Goal: Task Accomplishment & Management: Manage account settings

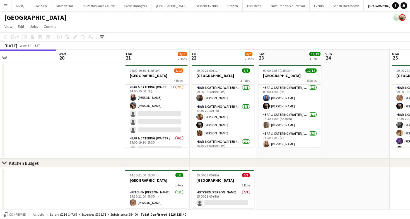
scroll to position [77, 0]
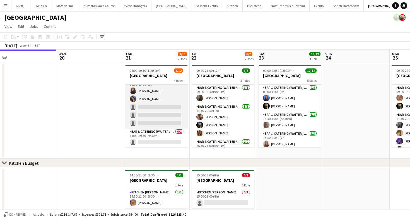
click at [150, 98] on app-card-role "Bar & Catering (Waiter / waitress) 3I [DATE] 14:00-19:00 (5h) [PERSON_NAME] [PE…" at bounding box center [156, 102] width 62 height 51
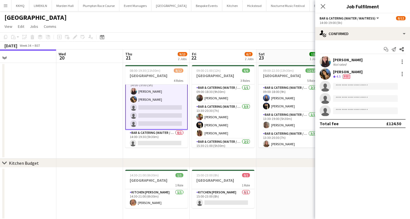
scroll to position [78, 0]
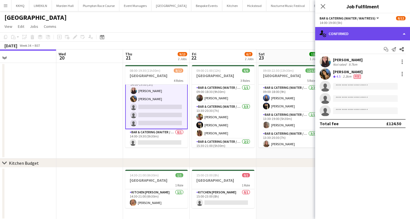
click at [365, 39] on div "single-neutral-actions-check-2 Confirmed" at bounding box center [362, 33] width 95 height 13
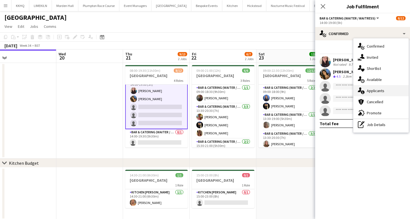
click at [367, 91] on div "single-neutral-actions-information Applicants" at bounding box center [380, 90] width 55 height 11
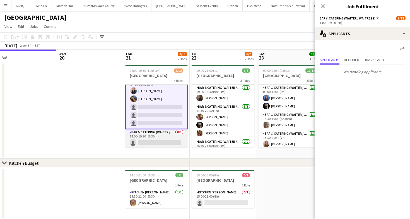
click at [156, 136] on app-card-role "Bar & Catering (Waiter / waitress) 0/1 14:00-19:30 (5h30m) single-neutral-actio…" at bounding box center [156, 138] width 62 height 19
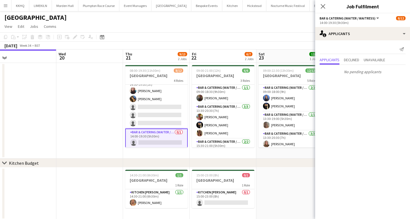
click at [197, 27] on app-page-menu "View Day view expanded Day view collapsed Month view Date picker Jump to [DATE]…" at bounding box center [205, 27] width 410 height 11
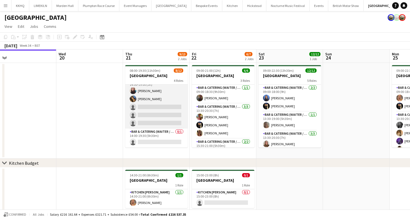
click at [153, 98] on app-card-role "Bar & Catering (Waiter / waitress) 3I [DATE] 14:00-19:00 (5h) [PERSON_NAME] [PE…" at bounding box center [156, 102] width 62 height 51
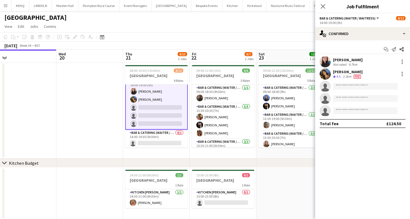
scroll to position [78, 0]
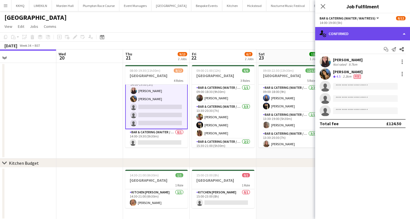
click at [351, 38] on div "single-neutral-actions-check-2 Confirmed" at bounding box center [362, 33] width 95 height 13
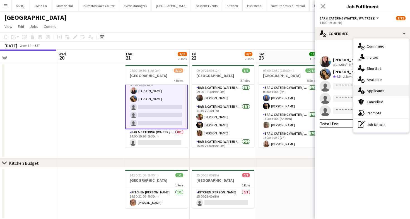
click at [364, 91] on icon at bounding box center [362, 93] width 4 height 4
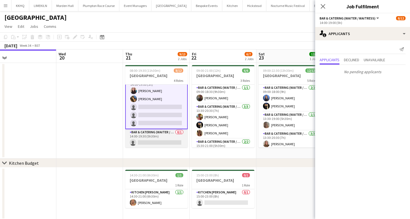
click at [162, 135] on app-card-role "Bar & Catering (Waiter / waitress) 0/1 14:00-19:30 (5h30m) single-neutral-actio…" at bounding box center [156, 138] width 62 height 19
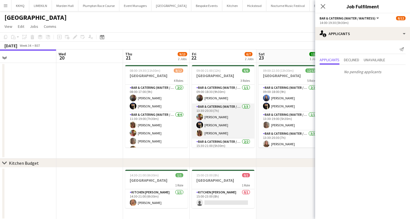
scroll to position [18, 0]
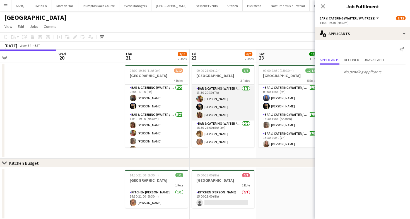
click at [217, 108] on app-card-role "Bar & Catering (Waiter / waitress) [DATE] 13:30-20:30 (7h) [PERSON_NAME] [PERSO…" at bounding box center [223, 103] width 62 height 35
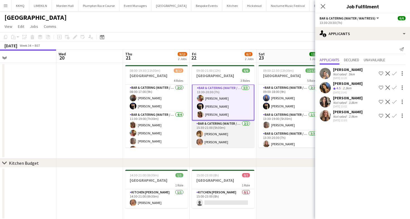
click at [228, 135] on app-card-role "Bar & Catering (Waiter / waitress) [DATE] 15:30-21:00 (5h30m) [PERSON_NAME] [PE…" at bounding box center [223, 134] width 62 height 27
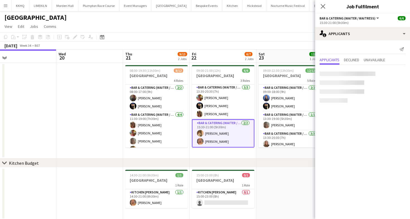
scroll to position [19, 0]
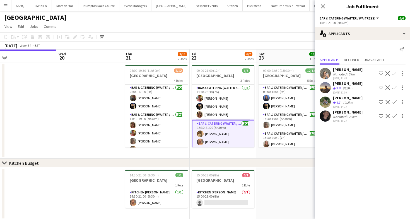
click at [236, 131] on app-card-role "Bar & Catering (Waiter / waitress) [DATE] 15:30-21:00 (5h30m) [PERSON_NAME] [PE…" at bounding box center [223, 134] width 62 height 28
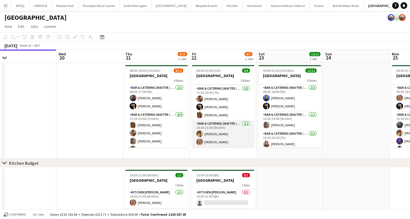
click at [224, 130] on app-card-role "Bar & Catering (Waiter / waitress) [DATE] 15:30-21:00 (5h30m) [PERSON_NAME] [PE…" at bounding box center [223, 134] width 62 height 27
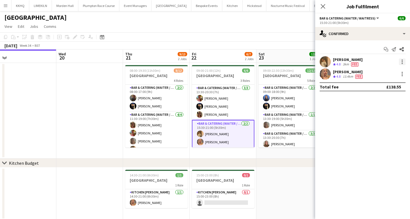
click at [403, 62] on div at bounding box center [401, 62] width 7 height 7
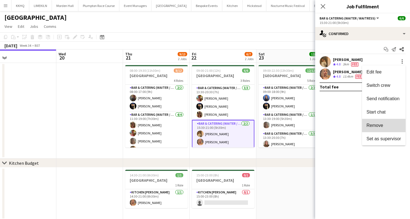
click at [388, 124] on span "Remove" at bounding box center [383, 125] width 35 height 5
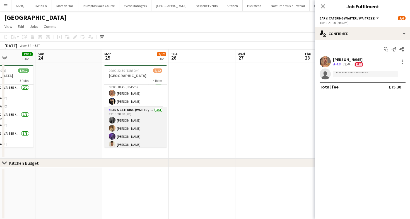
scroll to position [5, 0]
click at [132, 118] on app-card-role "Bar & Catering (Waiter / waitress) [DATE] 13:30-20:30 (7h) [PERSON_NAME] [PERSO…" at bounding box center [135, 128] width 62 height 43
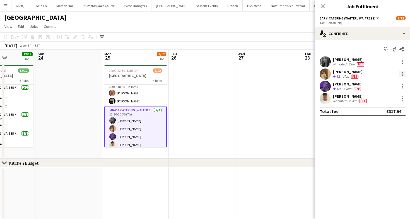
click at [402, 72] on div at bounding box center [401, 72] width 1 height 1
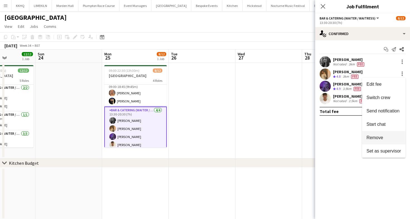
click at [375, 138] on span "Remove" at bounding box center [374, 137] width 17 height 5
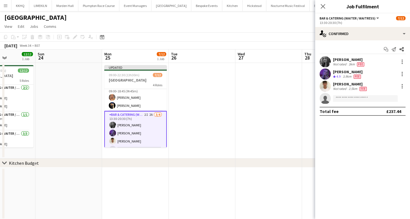
click at [287, 40] on app-toolbar "Copy Paste Paste Command V Paste with crew Command Shift V Paste linked Job [GE…" at bounding box center [205, 36] width 410 height 9
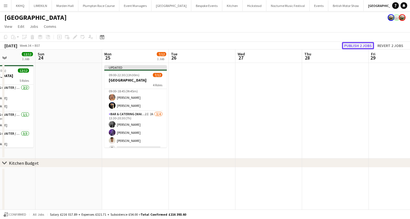
click at [367, 48] on button "Publish 2 jobs" at bounding box center [358, 45] width 32 height 7
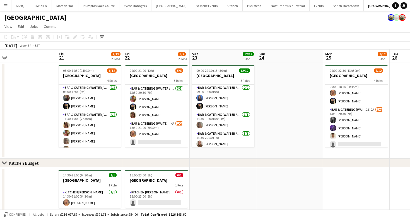
scroll to position [0, 139]
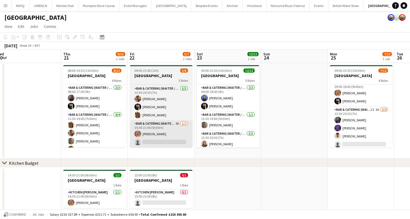
click at [170, 140] on app-card-role "Bar & Catering (Waiter / waitress) 4A [DATE] 15:30-21:00 (5h30m) [PERSON_NAME] …" at bounding box center [161, 134] width 62 height 27
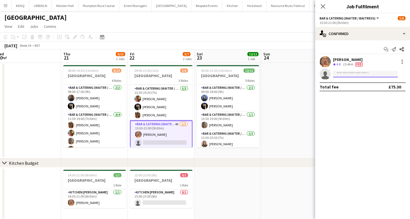
click at [342, 73] on input at bounding box center [365, 74] width 65 height 7
type input "****"
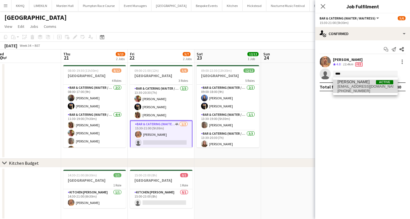
click at [362, 90] on span "[PHONE_NUMBER]" at bounding box center [365, 91] width 56 height 4
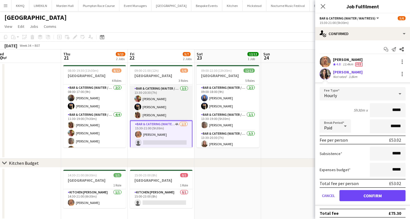
scroll to position [19, 0]
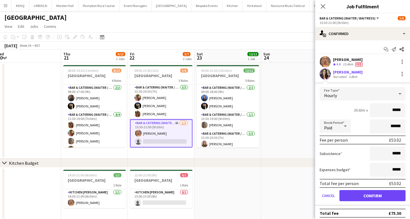
click at [342, 97] on div "Hourly" at bounding box center [356, 93] width 75 height 13
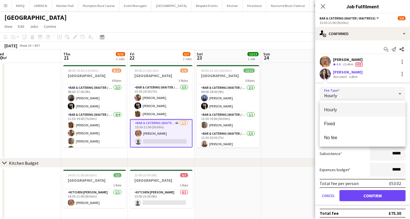
click at [300, 86] on div at bounding box center [205, 109] width 410 height 219
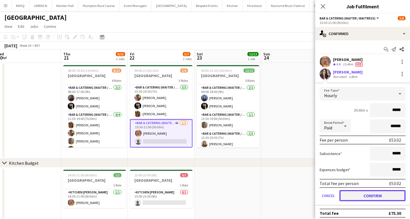
click at [359, 194] on button "Confirm" at bounding box center [372, 195] width 66 height 11
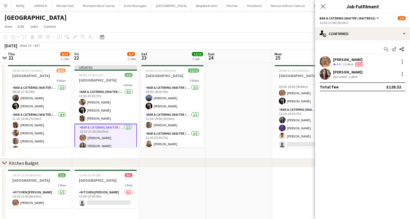
scroll to position [0, 249]
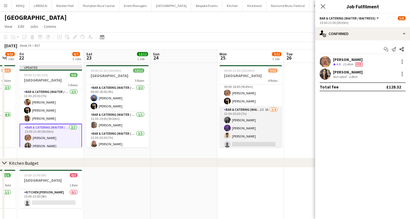
click at [250, 140] on app-card-role "Bar & Catering (Waiter / waitress) 2I 2A [DATE] 13:30-20:30 (7h) [PERSON_NAME] …" at bounding box center [250, 128] width 62 height 43
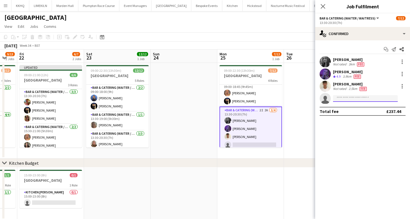
click at [358, 99] on input at bounding box center [365, 98] width 65 height 7
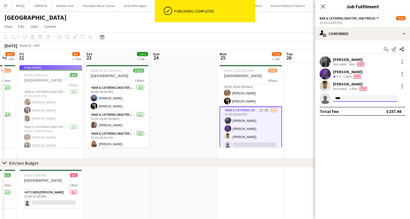
scroll to position [18, 0]
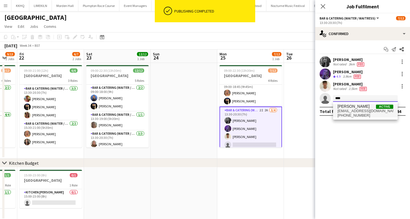
type input "****"
click at [364, 111] on span "[EMAIL_ADDRESS][DOMAIN_NAME]" at bounding box center [365, 111] width 56 height 4
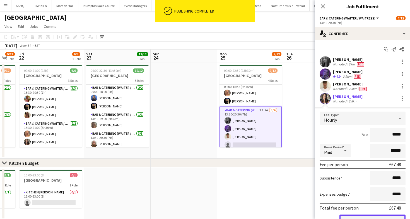
click at [353, 215] on button "Confirm" at bounding box center [372, 220] width 66 height 11
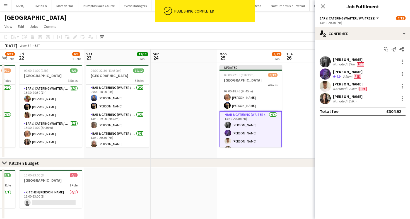
click at [272, 38] on app-toolbar "Copy Paste Paste Command V Paste with crew Command Shift V Paste linked Job [GE…" at bounding box center [205, 36] width 410 height 9
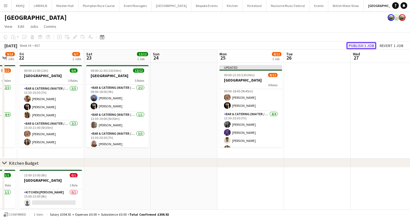
click at [361, 44] on button "Publish 1 job" at bounding box center [361, 45] width 30 height 7
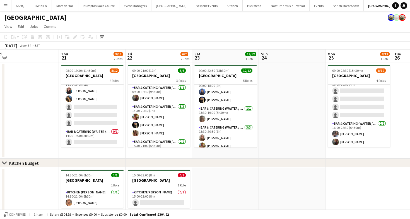
scroll to position [0, 0]
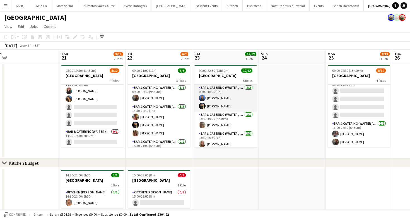
click at [220, 107] on app-card-role "Bar & Catering (Waiter / waitress) [DATE] 09:00-18:00 (9h) Poppy [PERSON_NAME]" at bounding box center [225, 98] width 62 height 27
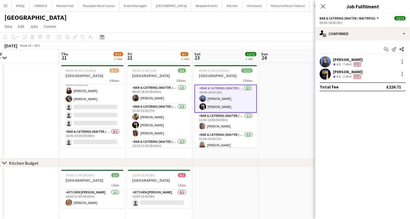
click at [275, 45] on div "[DATE] Week 34 • BST" at bounding box center [205, 46] width 410 height 8
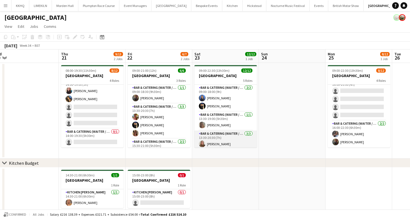
scroll to position [5, 0]
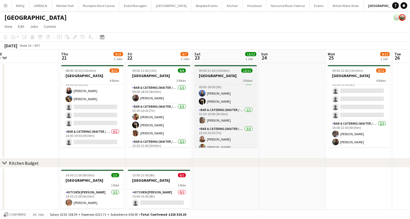
click at [209, 68] on app-job-card "09:00-22:30 (13h30m) 12/12 Micklefield Hall 5 Roles Bar & Catering (Waiter / wa…" at bounding box center [225, 106] width 62 height 82
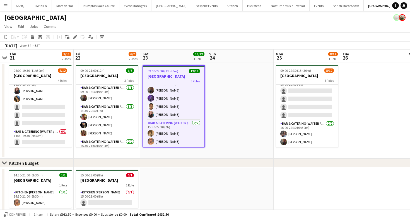
scroll to position [0, 200]
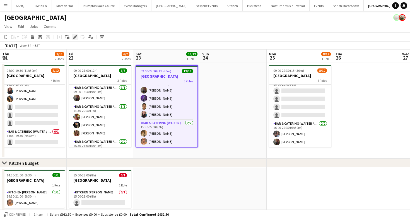
click at [75, 36] on icon at bounding box center [74, 37] width 3 height 3
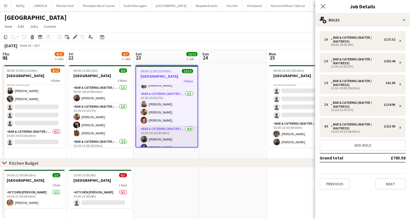
scroll to position [0, 0]
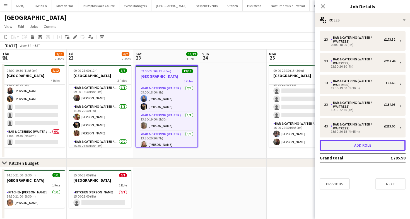
click at [366, 146] on button "Add role" at bounding box center [362, 145] width 86 height 11
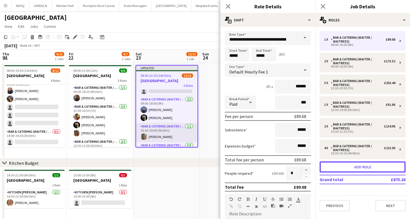
scroll to position [13, 0]
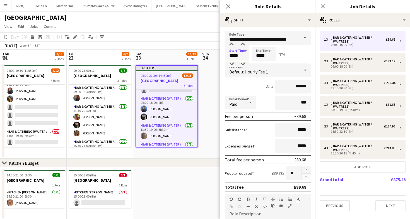
click at [245, 53] on input "*****" at bounding box center [237, 54] width 25 height 14
click at [233, 43] on div at bounding box center [231, 45] width 11 height 6
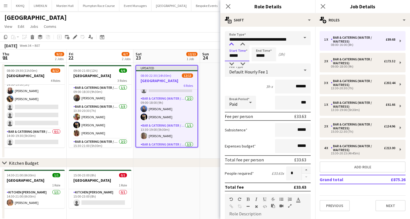
click at [233, 44] on div at bounding box center [231, 45] width 11 height 6
click at [242, 45] on div at bounding box center [242, 45] width 11 height 6
type input "*****"
click at [242, 45] on div at bounding box center [242, 45] width 11 height 6
click at [264, 54] on input "*****" at bounding box center [263, 54] width 25 height 14
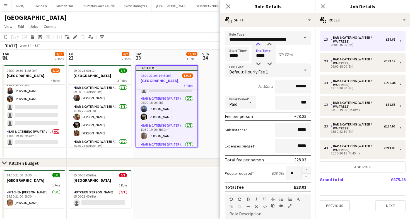
click at [256, 45] on div at bounding box center [257, 45] width 11 height 6
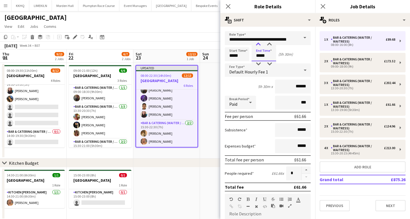
click at [259, 47] on div at bounding box center [257, 45] width 11 height 6
click at [271, 46] on div at bounding box center [269, 45] width 11 height 6
click at [260, 46] on div at bounding box center [257, 45] width 11 height 6
type input "*****"
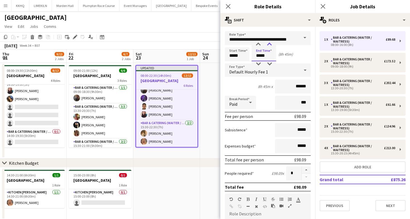
click at [265, 45] on div at bounding box center [269, 45] width 11 height 6
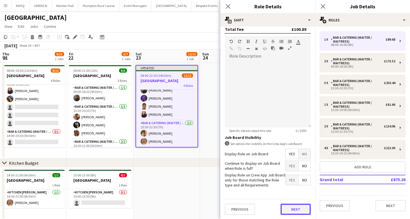
click at [294, 206] on button "Next" at bounding box center [295, 209] width 30 height 11
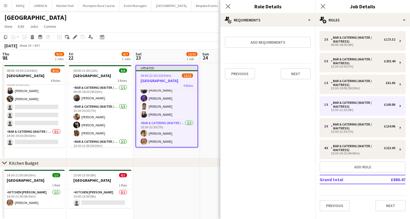
scroll to position [0, 0]
click at [188, 42] on div "[DATE] Week 34 • BST Publish 1 job Revert 1 job" at bounding box center [205, 46] width 410 height 8
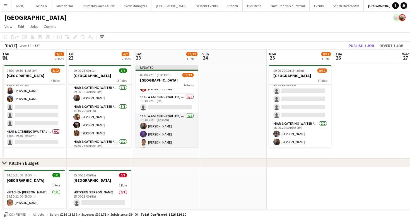
scroll to position [65, 0]
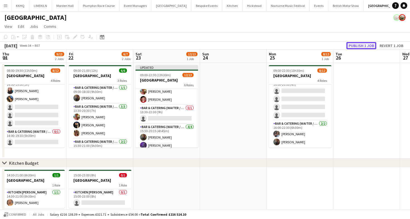
click at [354, 46] on button "Publish 1 job" at bounding box center [361, 45] width 30 height 7
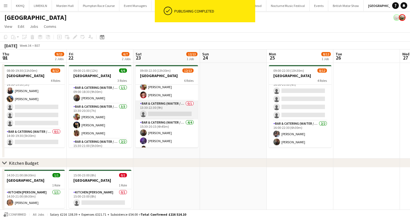
click at [158, 109] on app-card-role "Bar & Catering (Waiter / waitress) 0/1 13:30-22:30 (9h) single-neutral-actions" at bounding box center [166, 110] width 62 height 19
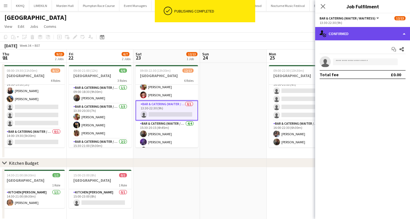
click at [369, 36] on div "single-neutral-actions-check-2 Confirmed" at bounding box center [362, 33] width 95 height 13
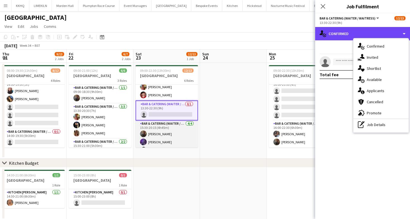
scroll to position [0, 0]
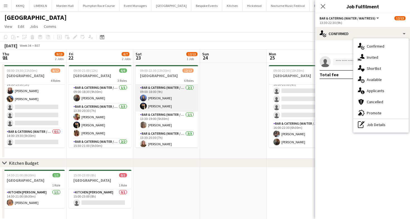
click at [155, 92] on app-card-role "Bar & Catering (Waiter / waitress) [DATE] 09:00-18:00 (9h) Poppy [PERSON_NAME]" at bounding box center [166, 98] width 62 height 27
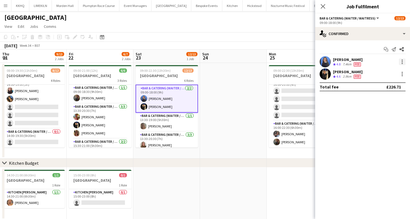
click at [401, 62] on div at bounding box center [401, 61] width 1 height 1
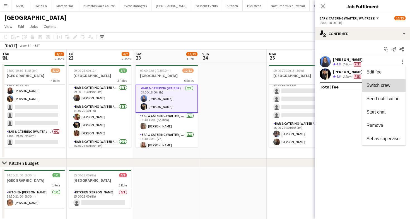
click at [374, 85] on span "Switch crew" at bounding box center [378, 85] width 24 height 5
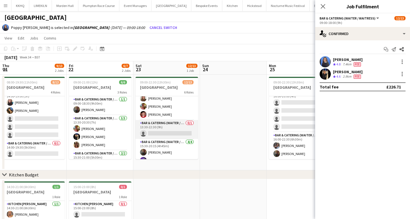
click at [173, 130] on app-card-role "Bar & Catering (Waiter / waitress) 0/1 13:30-22:30 (9h) single-neutral-actions" at bounding box center [166, 129] width 62 height 19
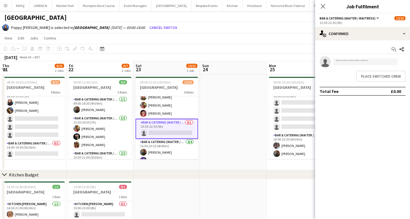
scroll to position [57, 0]
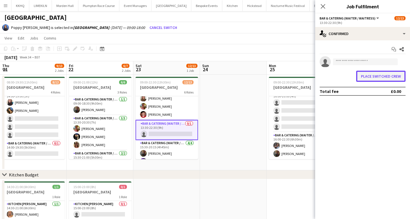
click at [360, 79] on button "Place switched crew" at bounding box center [380, 76] width 49 height 11
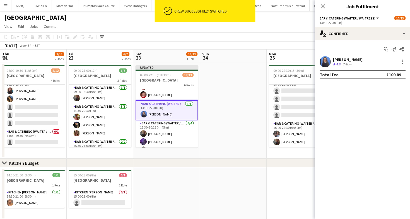
scroll to position [72, 0]
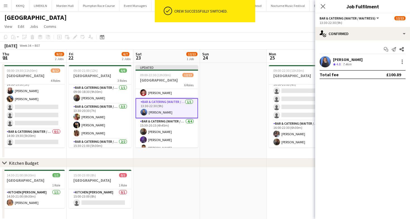
click at [168, 131] on app-card-role "Bar & Catering (Waiter / waitress) [DATE] 15:30-20:15 (4h45m) [PERSON_NAME] [PE…" at bounding box center [166, 139] width 62 height 43
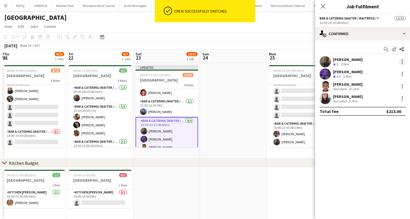
click at [401, 60] on div at bounding box center [401, 62] width 7 height 7
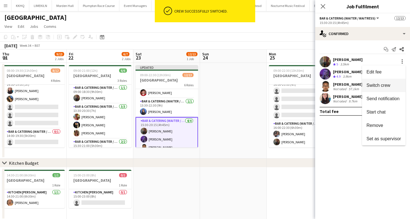
click at [379, 86] on span "Switch crew" at bounding box center [378, 85] width 24 height 5
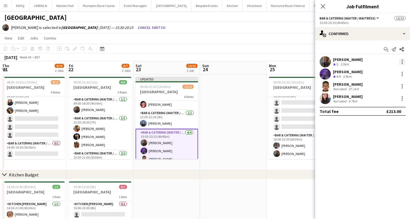
click at [402, 64] on div at bounding box center [401, 63] width 1 height 1
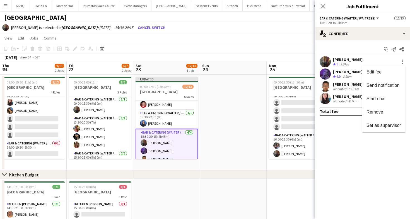
click at [352, 162] on div at bounding box center [205, 109] width 410 height 219
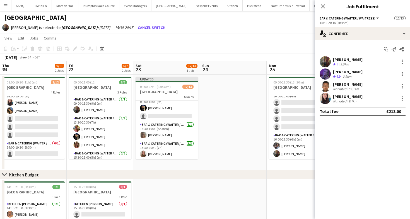
scroll to position [0, 0]
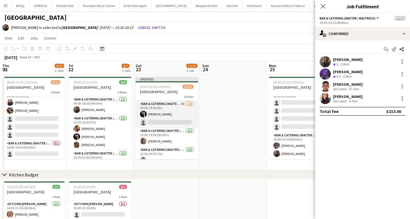
click at [164, 120] on app-card-role "Bar & Catering (Waiter / waitress) 5A [DATE] 09:00-18:00 (9h) [PERSON_NAME] sin…" at bounding box center [166, 114] width 62 height 27
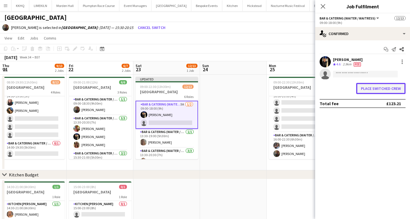
click at [393, 92] on button "Place switched crew" at bounding box center [380, 88] width 49 height 11
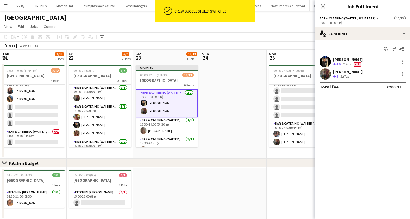
click at [267, 50] on app-board-header-date "Mon 25 8/12 1 Job" at bounding box center [299, 56] width 67 height 13
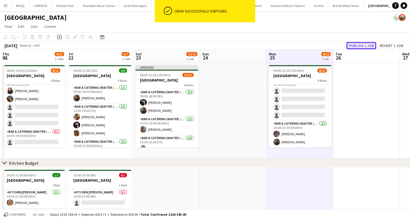
click at [359, 45] on button "Publish 1 job" at bounding box center [361, 45] width 30 height 7
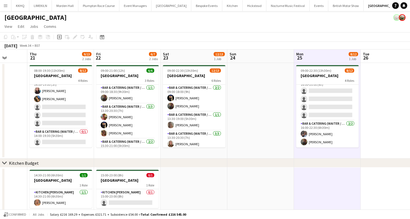
scroll to position [0, 172]
click at [301, 23] on app-page-menu "View Day view expanded Day view collapsed Month view Date picker Jump to [DATE]…" at bounding box center [205, 27] width 410 height 11
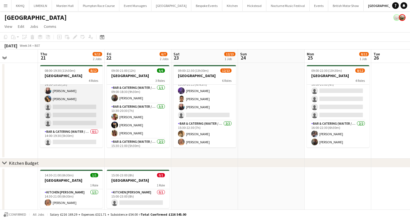
scroll to position [0, 0]
click at [68, 108] on app-card-role "Bar & Catering (Waiter / waitress) 3I [DATE] 14:00-19:00 (5h) [PERSON_NAME] [PE…" at bounding box center [71, 102] width 62 height 51
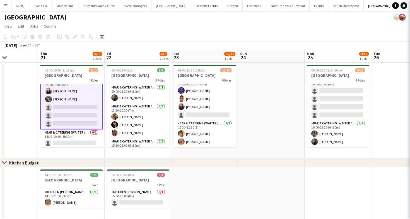
scroll to position [78, 0]
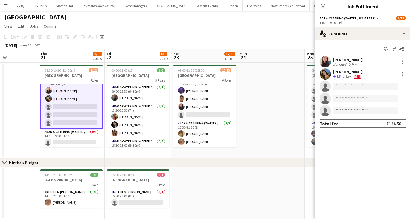
click at [359, 26] on app-options-switcher "Bar & Catering (Waiter / waitress) All roles Bar & Catering (Waiter / waitress)…" at bounding box center [362, 20] width 95 height 14
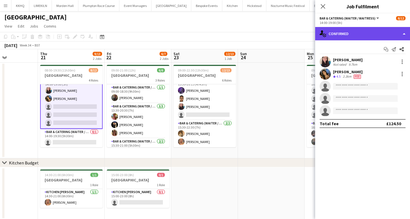
click at [348, 38] on div "single-neutral-actions-check-2 Confirmed" at bounding box center [362, 33] width 95 height 13
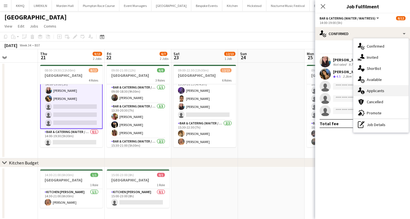
click at [386, 88] on div "single-neutral-actions-information Applicants" at bounding box center [380, 90] width 55 height 11
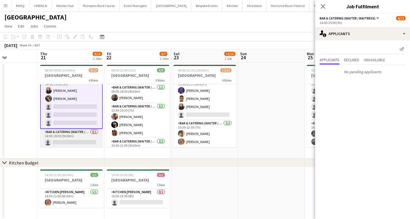
click at [58, 133] on app-card-role "Bar & Catering (Waiter / waitress) 0/1 14:00-19:30 (5h30m) single-neutral-actio…" at bounding box center [71, 138] width 62 height 19
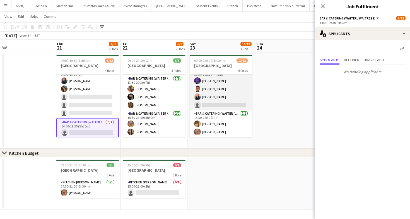
scroll to position [0, 0]
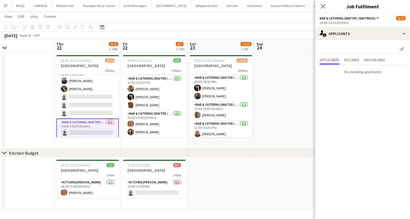
click at [241, 27] on app-toolbar "Copy Paste Paste Command V Paste with crew Command Shift V Paste linked Job [GE…" at bounding box center [205, 26] width 410 height 9
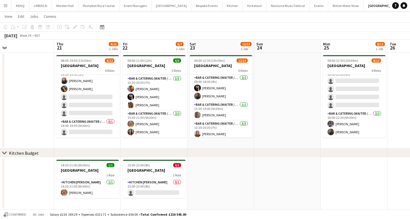
scroll to position [9, 0]
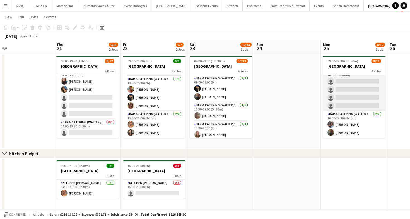
click at [340, 93] on app-card-role "Bar & Catering (Waiter / waitress) 9A 0/4 16:00-20:00 (4h) single-neutral-actio…" at bounding box center [354, 89] width 62 height 43
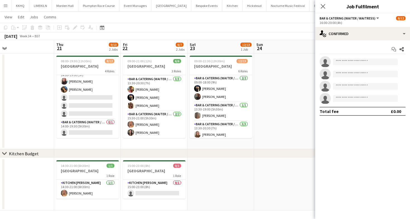
scroll to position [78, 0]
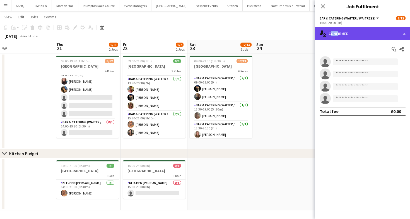
click at [335, 36] on div "single-neutral-actions-check-2 Confirmed" at bounding box center [362, 33] width 95 height 13
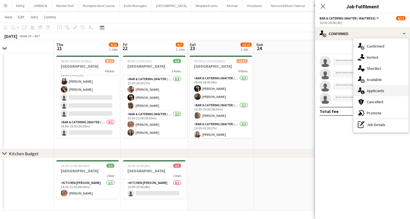
click at [389, 90] on div "single-neutral-actions-information Applicants" at bounding box center [380, 90] width 55 height 11
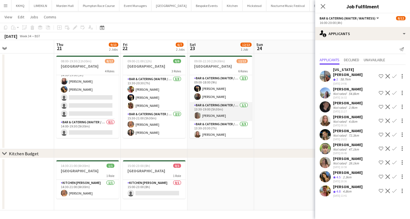
scroll to position [107, 0]
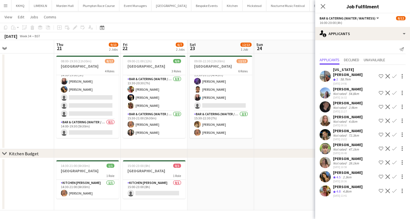
click at [335, 147] on div "Not rated" at bounding box center [340, 149] width 14 height 4
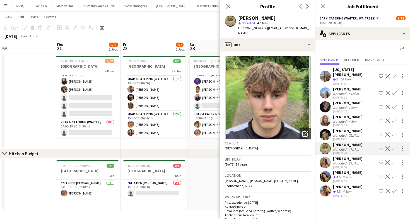
click at [179, 49] on div "2 Jobs" at bounding box center [180, 49] width 9 height 4
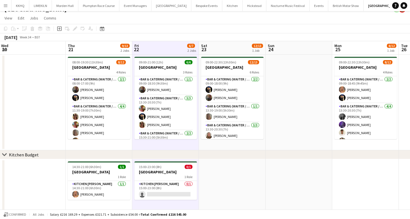
scroll to position [0, 112]
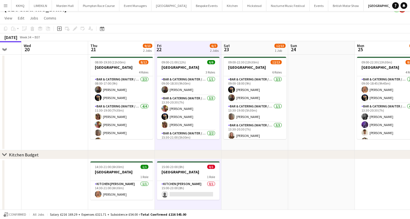
click at [193, 36] on div "[DATE] Week 34 • BST" at bounding box center [205, 37] width 410 height 8
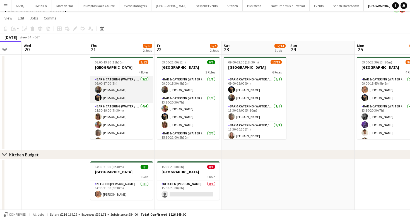
scroll to position [77, 0]
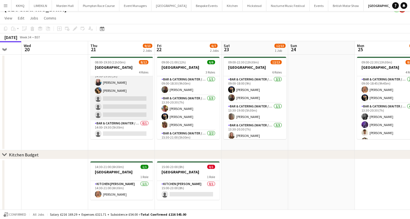
click at [118, 97] on app-card-role "Bar & Catering (Waiter / waitress) 3I [DATE] 14:00-19:00 (5h) [PERSON_NAME] [PE…" at bounding box center [121, 94] width 62 height 51
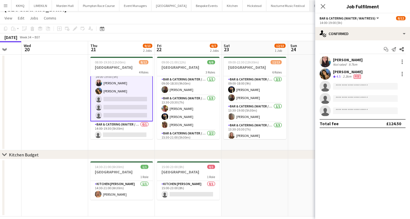
scroll to position [78, 0]
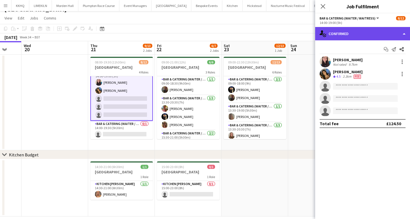
click at [343, 29] on div "single-neutral-actions-check-2 Confirmed" at bounding box center [362, 33] width 95 height 13
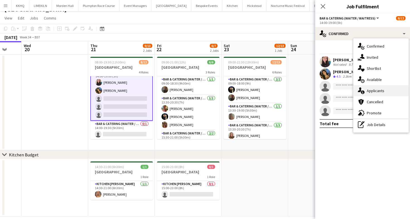
click at [360, 89] on icon at bounding box center [359, 89] width 4 height 5
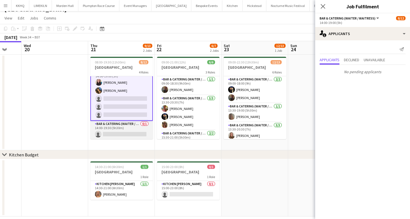
click at [121, 129] on app-card-role "Bar & Catering (Waiter / waitress) 0/1 14:00-19:30 (5h30m) single-neutral-actio…" at bounding box center [121, 130] width 62 height 19
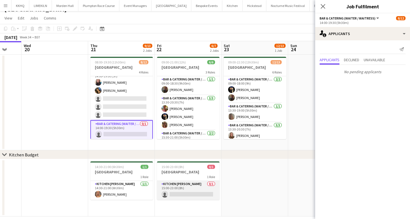
click at [206, 189] on app-card-role "Kitchen [PERSON_NAME] 0/1 15:00-23:00 (8h) single-neutral-actions" at bounding box center [188, 190] width 62 height 19
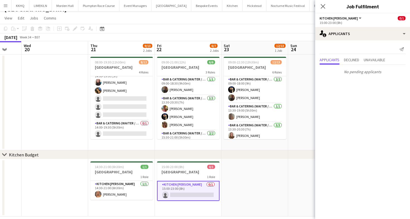
click at [190, 28] on app-toolbar "Copy Paste Paste Command V Paste with crew Command Shift V Paste linked Job [GE…" at bounding box center [205, 28] width 410 height 9
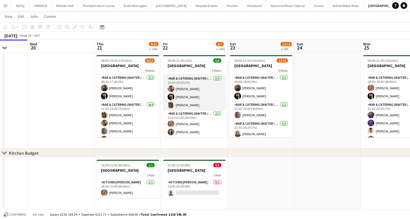
scroll to position [0, 0]
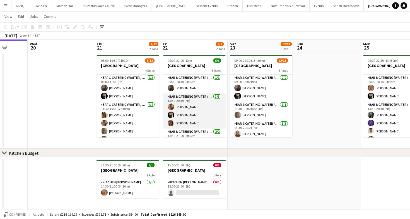
click at [201, 117] on app-card-role "Bar & Catering (Waiter / waitress) [DATE] 13:30-20:30 (7h) [PERSON_NAME] [PERSO…" at bounding box center [194, 111] width 62 height 35
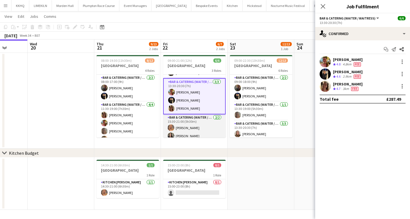
scroll to position [19, 0]
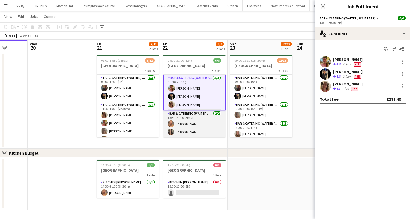
click at [189, 123] on app-card-role "Bar & Catering (Waiter / waitress) [DATE] 15:30-21:00 (5h30m) [PERSON_NAME] [PE…" at bounding box center [194, 124] width 62 height 27
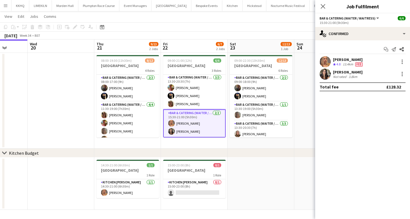
scroll to position [19, 0]
click at [211, 30] on app-toolbar "Copy Paste Paste Command V Paste with crew Command Shift V Paste linked Job [GE…" at bounding box center [205, 26] width 410 height 9
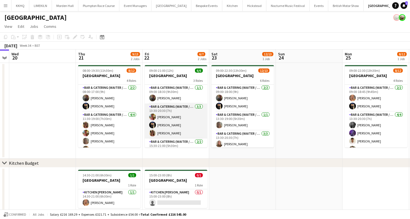
scroll to position [18, 0]
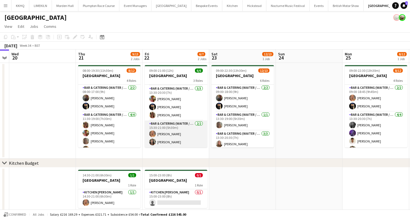
click at [177, 137] on app-card-role "Bar & Catering (Waiter / waitress) [DATE] 15:30-21:00 (5h30m) [PERSON_NAME] [PE…" at bounding box center [176, 134] width 62 height 27
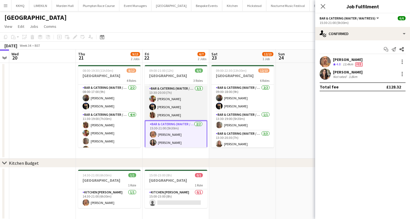
scroll to position [0, 0]
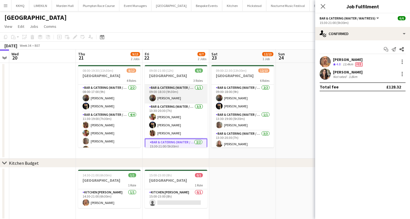
click at [169, 96] on app-card-role "Bar & Catering (Waiter / waitress) [DATE] 09:00-18:30 (9h30m) [PERSON_NAME]" at bounding box center [176, 94] width 62 height 19
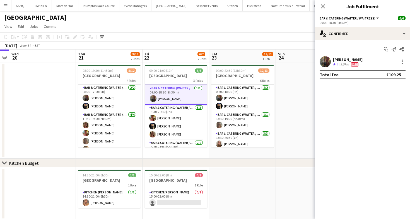
click at [181, 36] on app-toolbar "Copy Paste Paste Command V Paste with crew Command Shift V Paste linked Job [GE…" at bounding box center [205, 36] width 410 height 9
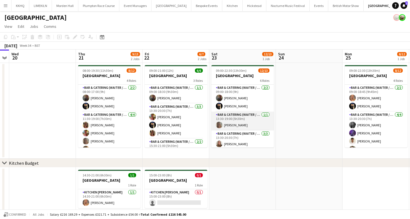
scroll to position [0, 182]
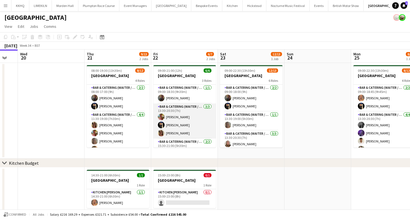
click at [199, 117] on app-card-role "Bar & Catering (Waiter / waitress) [DATE] 13:30-20:30 (7h) [PERSON_NAME] [PERSO…" at bounding box center [184, 121] width 62 height 35
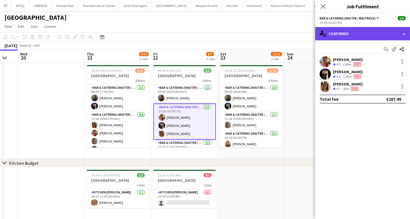
click at [340, 36] on div "single-neutral-actions-check-2 Confirmed" at bounding box center [362, 33] width 95 height 13
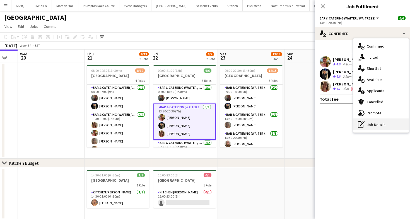
click at [372, 123] on div "pen-write Job Details" at bounding box center [380, 124] width 55 height 11
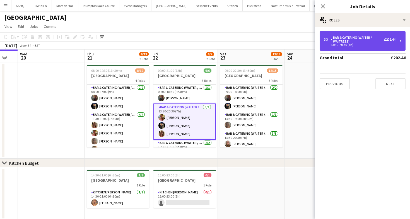
click at [352, 45] on div "13:30-20:30 (7h)" at bounding box center [359, 44] width 71 height 3
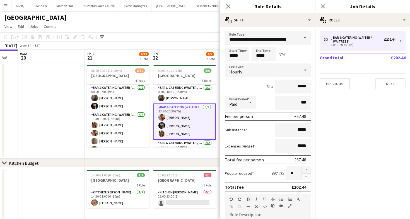
click at [204, 28] on app-page-menu "View Day view expanded Day view collapsed Month view Date picker Jump to [DATE]…" at bounding box center [205, 27] width 410 height 11
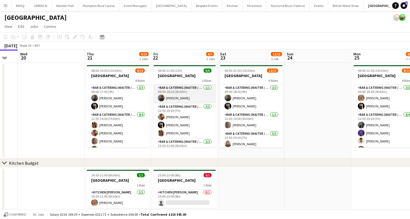
click at [190, 96] on app-card-role "Bar & Catering (Waiter / waitress) [DATE] 09:00-18:30 (9h30m) [PERSON_NAME]" at bounding box center [184, 94] width 62 height 19
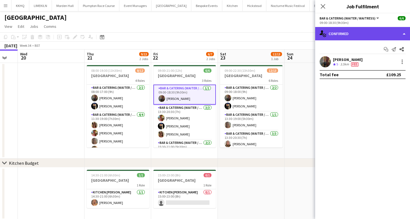
click at [356, 37] on div "single-neutral-actions-check-2 Confirmed" at bounding box center [362, 33] width 95 height 13
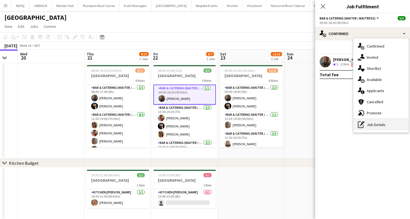
click at [380, 125] on div "pen-write Job Details" at bounding box center [380, 124] width 55 height 11
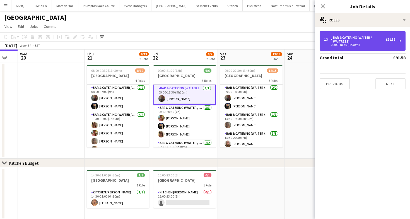
click at [358, 46] on div "09:00-18:30 (9h30m)" at bounding box center [359, 44] width 71 height 3
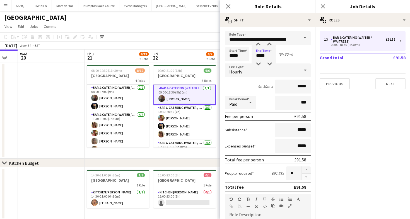
click at [266, 57] on input "*****" at bounding box center [263, 54] width 25 height 14
click at [269, 65] on div at bounding box center [269, 64] width 11 height 6
type input "*****"
click at [269, 65] on div at bounding box center [269, 64] width 11 height 6
click at [156, 28] on app-page-menu "View Day view expanded Day view collapsed Month view Date picker Jump to [DATE]…" at bounding box center [205, 27] width 410 height 11
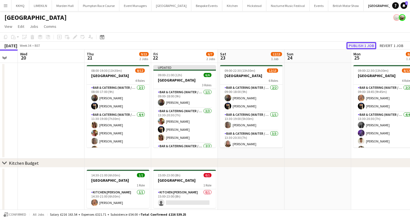
click at [351, 44] on button "Publish 1 job" at bounding box center [361, 45] width 30 height 7
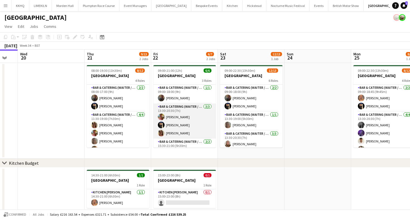
click at [178, 112] on app-card-role "Bar & Catering (Waiter / waitress) [DATE] 13:30-20:30 (7h) [PERSON_NAME] [PERSO…" at bounding box center [184, 121] width 62 height 35
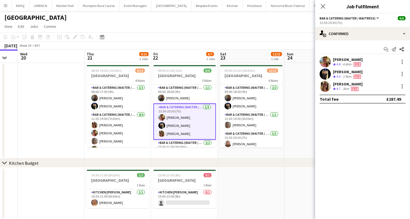
scroll to position [19, 0]
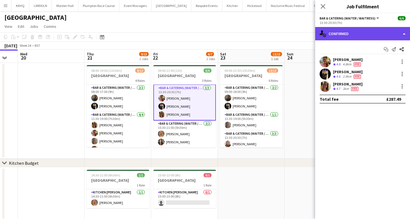
click at [350, 36] on div "single-neutral-actions-check-2 Confirmed" at bounding box center [362, 33] width 95 height 13
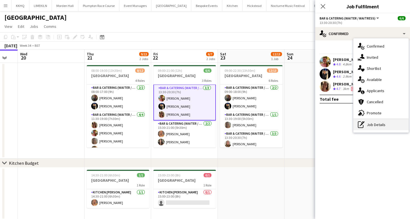
click at [370, 128] on div "pen-write Job Details" at bounding box center [380, 124] width 55 height 11
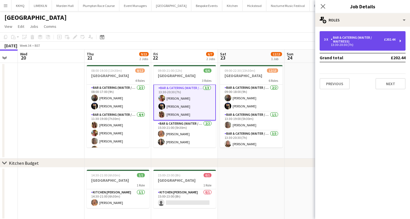
click at [347, 43] on div "13:30-20:30 (7h)" at bounding box center [359, 44] width 71 height 3
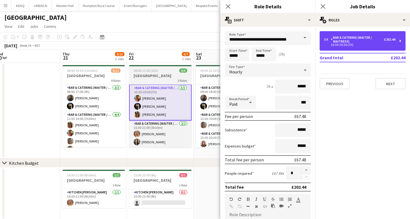
scroll to position [0, 230]
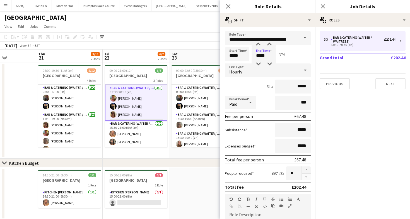
click at [263, 51] on input "*****" at bounding box center [263, 54] width 25 height 14
click at [270, 64] on div at bounding box center [269, 64] width 11 height 6
type input "*****"
click at [270, 64] on div at bounding box center [269, 64] width 11 height 6
click at [172, 46] on div "[DATE] Week 34 • BST" at bounding box center [205, 46] width 410 height 8
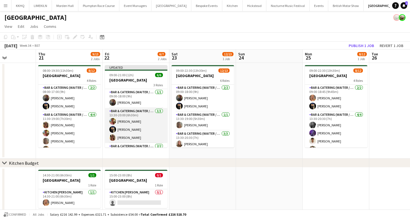
scroll to position [23, 0]
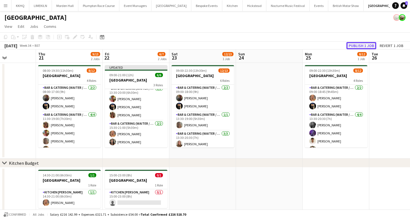
click at [363, 46] on button "Publish 1 job" at bounding box center [361, 45] width 30 height 7
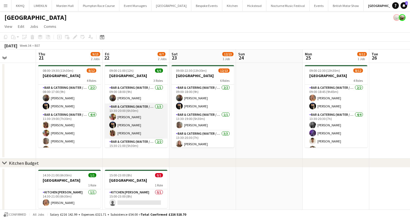
scroll to position [18, 0]
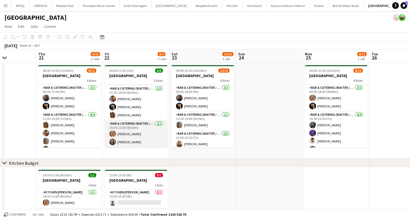
click at [136, 131] on app-card-role "Bar & Catering (Waiter / waitress) [DATE] 15:30-21:00 (5h30m) [PERSON_NAME] [PE…" at bounding box center [136, 134] width 62 height 27
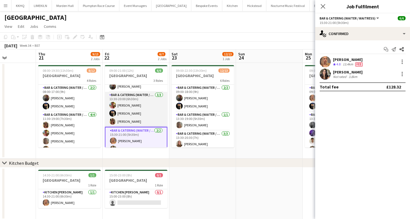
scroll to position [13, 0]
click at [139, 111] on app-card-role "Bar & Catering (Waiter / waitress) [DATE] 13:30-20:00 (6h30m) [PERSON_NAME] [PE…" at bounding box center [136, 108] width 62 height 35
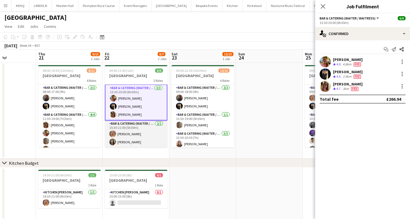
click at [135, 131] on app-card-role "Bar & Catering (Waiter / waitress) [DATE] 15:30-21:00 (5h30m) [PERSON_NAME] [PE…" at bounding box center [136, 134] width 62 height 27
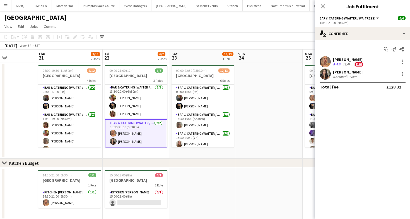
scroll to position [19, 0]
click at [402, 59] on div at bounding box center [401, 62] width 7 height 7
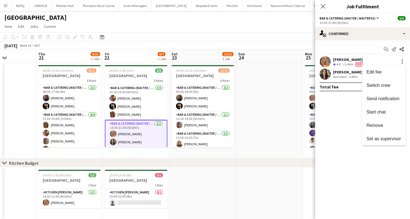
click at [204, 28] on div at bounding box center [205, 109] width 410 height 219
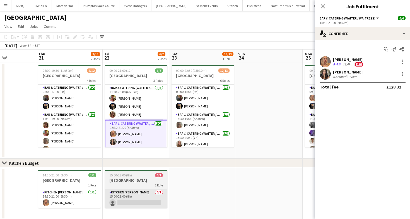
click at [151, 193] on app-card-role "Kitchen [PERSON_NAME] 0/1 15:00-23:00 (8h) single-neutral-actions" at bounding box center [136, 198] width 62 height 19
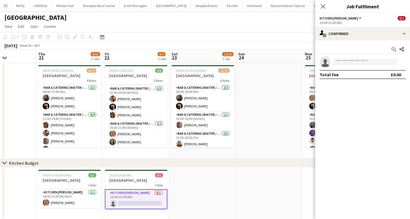
scroll to position [18, 0]
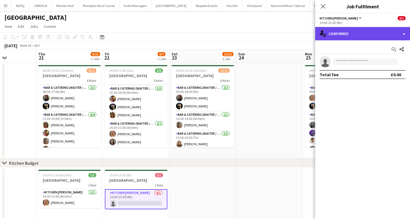
click at [349, 32] on div "single-neutral-actions-check-2 Confirmed" at bounding box center [362, 33] width 95 height 13
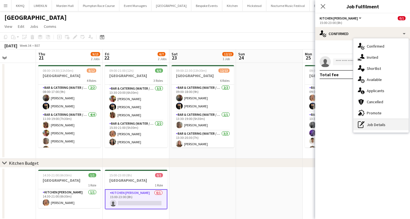
click at [388, 124] on div "pen-write Job Details" at bounding box center [380, 124] width 55 height 11
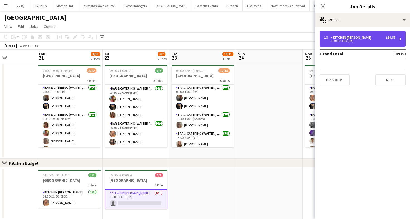
click at [373, 43] on div "1 x Kitchen [PERSON_NAME] £89.68 15:00-23:00 (8h)" at bounding box center [362, 39] width 86 height 16
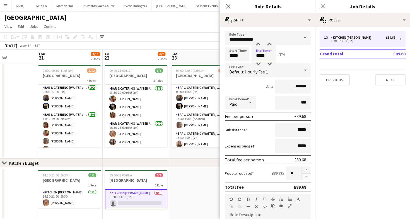
click at [268, 57] on input "*****" at bounding box center [263, 54] width 25 height 14
click at [258, 62] on div at bounding box center [257, 64] width 11 height 6
type input "*****"
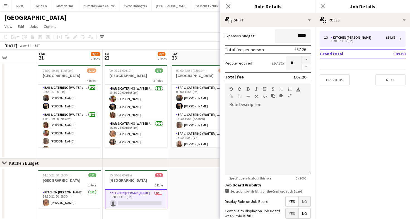
scroll to position [158, 0]
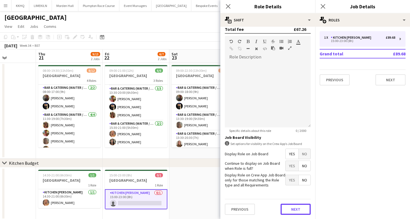
click at [294, 208] on button "Next" at bounding box center [295, 209] width 30 height 11
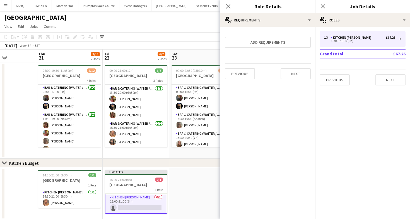
scroll to position [0, 0]
click at [165, 39] on app-toolbar "Copy Paste Paste Command V Paste with crew Command Shift V Paste linked Job [GE…" at bounding box center [205, 36] width 410 height 9
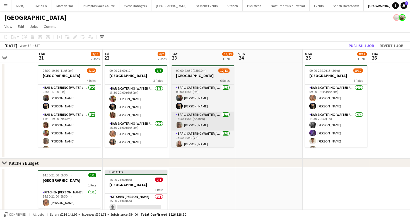
click at [136, 129] on app-card-role "Bar & Catering (Waiter / waitress) [DATE] 15:30-21:00 (5h30m) [PERSON_NAME] [PE…" at bounding box center [136, 134] width 62 height 27
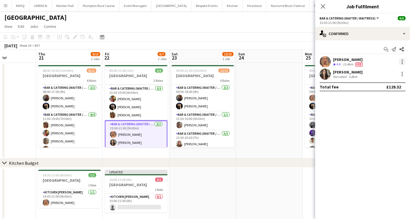
click at [402, 63] on div at bounding box center [401, 63] width 1 height 1
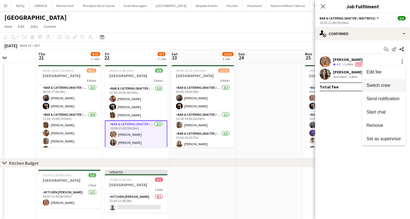
click at [378, 83] on span "Switch crew" at bounding box center [378, 85] width 24 height 5
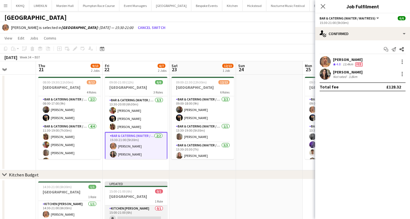
click at [131, 209] on app-card-role "Kitchen [PERSON_NAME] 0/1 15:00-21:00 (6h) single-neutral-actions" at bounding box center [136, 215] width 62 height 19
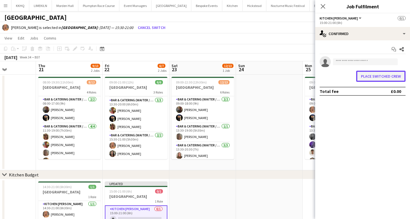
click at [376, 75] on button "Place switched crew" at bounding box center [380, 76] width 49 height 11
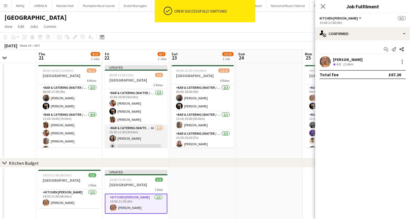
click at [122, 127] on app-card-role "Bar & Catering (Waiter / waitress) 4A [DATE] 15:30-21:00 (5h30m) [PERSON_NAME] …" at bounding box center [136, 138] width 62 height 27
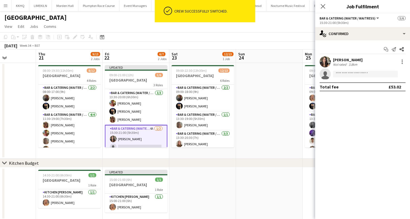
click at [252, 39] on app-toolbar "Copy Paste Paste Command V Paste with crew Command Shift V Paste linked Job [GE…" at bounding box center [205, 36] width 410 height 9
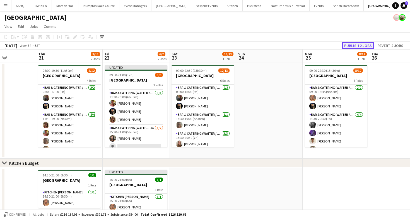
click at [357, 47] on button "Publish 2 jobs" at bounding box center [358, 45] width 32 height 7
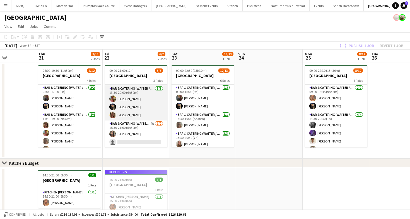
click at [139, 96] on app-card-role "Bar & Catering (Waiter / waitress) [DATE] 13:30-20:00 (6h30m) [PERSON_NAME] [PE…" at bounding box center [136, 103] width 62 height 35
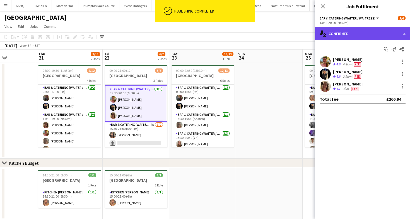
click at [338, 34] on div "single-neutral-actions-check-2 Confirmed" at bounding box center [362, 33] width 95 height 13
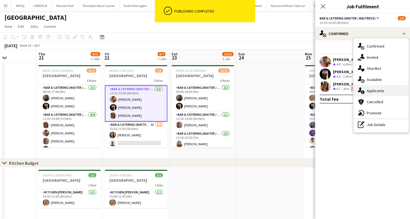
click at [376, 92] on div "single-neutral-actions-information Applicants" at bounding box center [380, 90] width 55 height 11
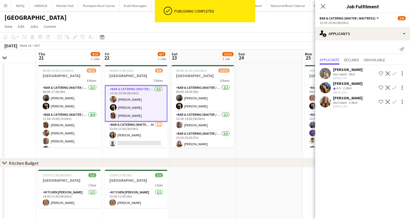
click at [351, 40] on div "Send notification Applicants Declined Unavailable [PERSON_NAME] Not rated 5km […" at bounding box center [362, 77] width 95 height 74
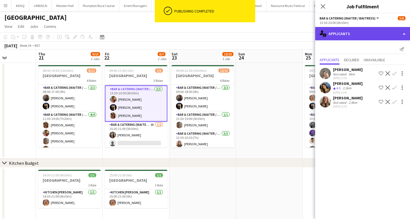
click at [347, 35] on div "single-neutral-actions-information Applicants" at bounding box center [362, 33] width 95 height 13
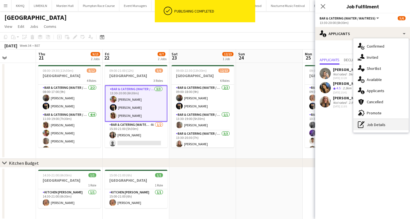
click at [359, 125] on icon "pen-write" at bounding box center [360, 124] width 7 height 7
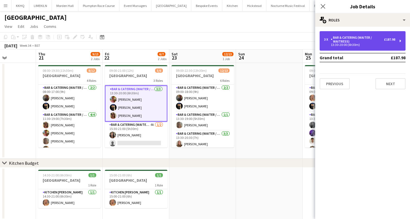
click at [348, 50] on div "3 x Bar & Catering (Waiter / waitress) £187.98 13:30-20:00 (6h30m)" at bounding box center [362, 41] width 86 height 20
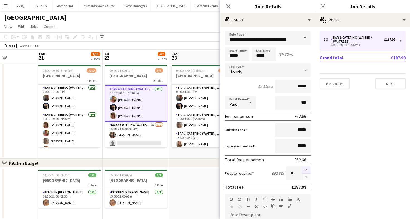
click at [307, 169] on button "button" at bounding box center [305, 170] width 9 height 7
type input "*"
click at [149, 31] on app-page-menu "View Day view expanded Day view collapsed Month view Date picker Jump to [DATE]…" at bounding box center [205, 27] width 410 height 11
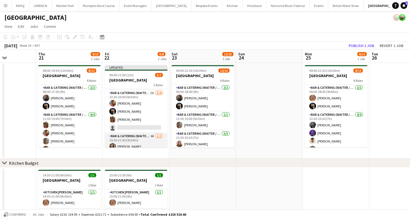
click at [139, 144] on app-card-role "Bar & Catering (Waiter / waitress) 4A [DATE] 15:30-21:00 (5h30m) [PERSON_NAME] …" at bounding box center [136, 146] width 62 height 27
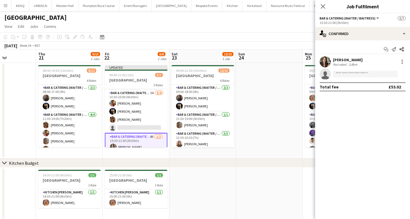
click at [155, 140] on app-card-role "Bar & Catering (Waiter / waitress) 4A [DATE] 15:30-21:00 (5h30m) [PERSON_NAME] …" at bounding box center [136, 147] width 62 height 28
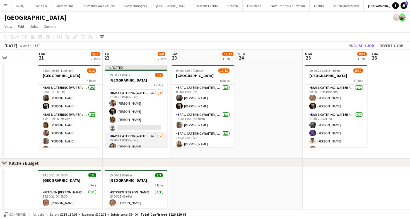
click at [135, 146] on app-card-role "Bar & Catering (Waiter / waitress) 4A [DATE] 15:30-21:00 (5h30m) [PERSON_NAME] …" at bounding box center [136, 146] width 62 height 27
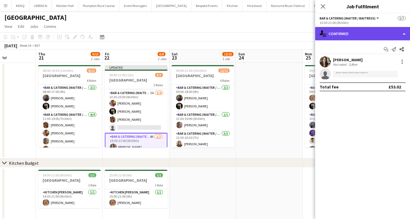
click at [341, 35] on div "single-neutral-actions-check-2 Confirmed" at bounding box center [362, 33] width 95 height 13
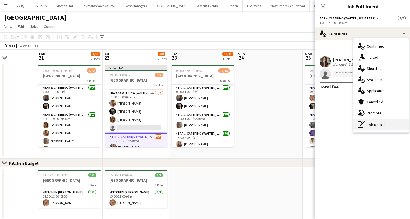
click at [379, 121] on div "pen-write Job Details" at bounding box center [380, 124] width 55 height 11
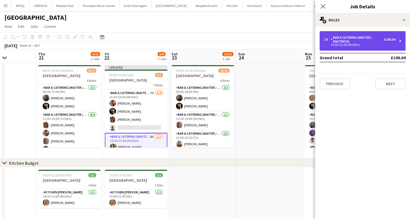
click at [356, 38] on div "Bar & Catering (Waiter / waitress)" at bounding box center [356, 40] width 53 height 8
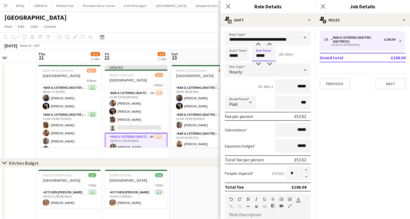
click at [266, 57] on input "*****" at bounding box center [263, 54] width 25 height 14
type input "*****"
click at [259, 64] on div at bounding box center [257, 64] width 11 height 6
click at [184, 42] on div "[DATE] Week 34 • BST Publish 1 job Revert 1 job" at bounding box center [205, 46] width 410 height 8
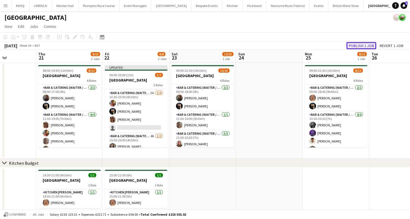
click at [354, 43] on button "Publish 1 job" at bounding box center [361, 45] width 30 height 7
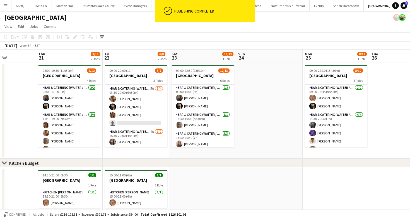
click at [128, 104] on app-card-role "Bar & Catering (Waiter / waitress) 5A [DATE] 13:30-20:00 (6h30m) [PERSON_NAME] …" at bounding box center [136, 107] width 62 height 43
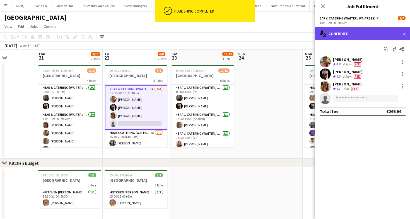
click at [363, 32] on div "single-neutral-actions-check-2 Confirmed" at bounding box center [362, 33] width 95 height 13
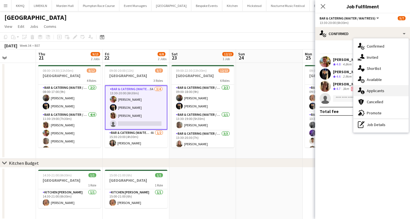
click at [370, 89] on div "single-neutral-actions-information Applicants" at bounding box center [380, 90] width 55 height 11
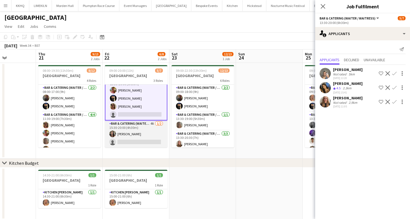
click at [131, 137] on app-card-role "Bar & Catering (Waiter / waitress) 4A [DATE] 15:30-20:00 (4h30m) [PERSON_NAME] …" at bounding box center [136, 134] width 62 height 27
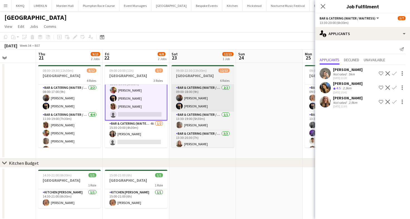
scroll to position [27, 0]
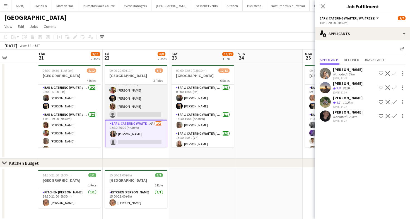
click at [157, 106] on app-card-role "Bar & Catering (Waiter / waitress) 5A [DATE] 13:30-20:00 (6h30m) [PERSON_NAME] …" at bounding box center [136, 98] width 62 height 43
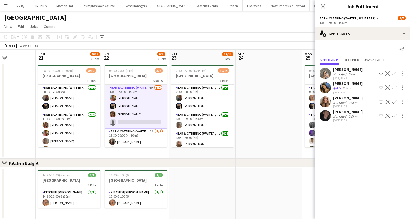
scroll to position [21, 0]
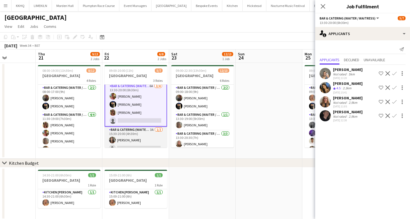
click at [138, 138] on app-card-role "Bar & Catering (Waiter / waitress) 3A [DATE] 15:30-20:00 (4h30m) [PERSON_NAME] …" at bounding box center [135, 140] width 62 height 27
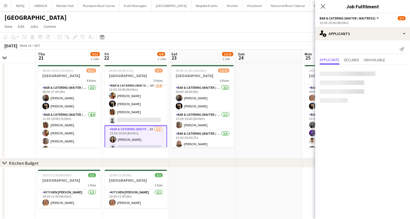
scroll to position [21, 0]
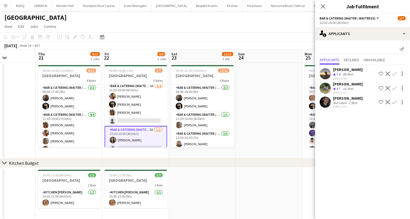
click at [371, 25] on app-options-switcher "Bar & Catering (Waiter / waitress) All roles Bar & Catering (Waiter / waitress)…" at bounding box center [362, 20] width 95 height 14
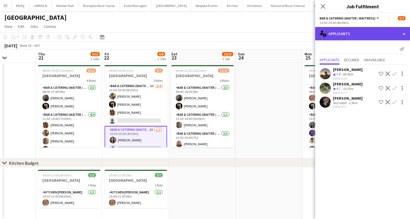
click at [367, 37] on div "single-neutral-actions-information Applicants" at bounding box center [362, 33] width 95 height 13
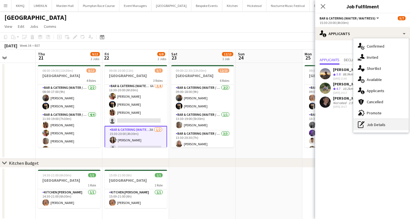
click at [384, 124] on div "pen-write Job Details" at bounding box center [380, 124] width 55 height 11
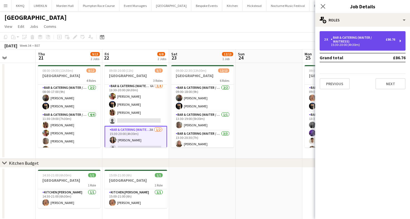
click at [374, 37] on div "Bar & Catering (Waiter / waitress)" at bounding box center [357, 40] width 55 height 8
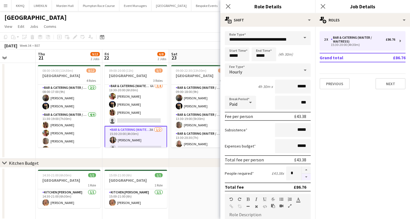
click at [308, 179] on button "button" at bounding box center [305, 177] width 9 height 7
type input "*"
click at [205, 36] on app-toolbar "Copy Paste Paste Command V Paste with crew Command Shift V Paste linked Job [GE…" at bounding box center [205, 36] width 410 height 9
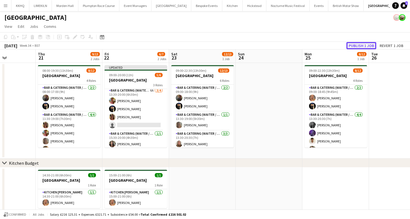
click at [358, 46] on button "Publish 1 job" at bounding box center [361, 45] width 30 height 7
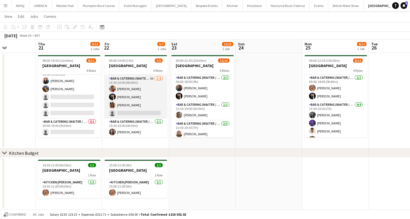
scroll to position [14, 0]
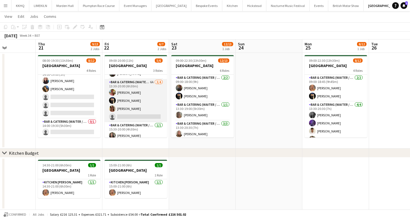
click at [138, 110] on app-card-role "Bar & Catering (Waiter / waitress) 6A [DATE] 13:30-20:00 (6h30m) [PERSON_NAME] …" at bounding box center [135, 100] width 62 height 43
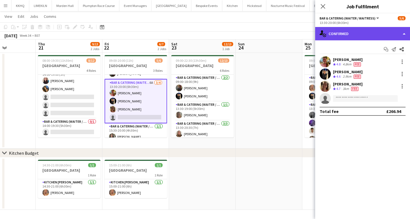
click at [335, 30] on div "single-neutral-actions-check-2 Confirmed" at bounding box center [362, 33] width 95 height 13
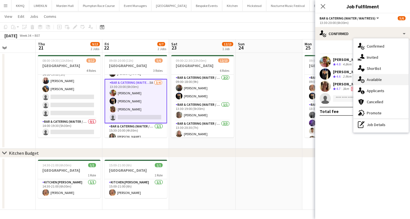
click at [377, 81] on div "single-neutral-actions-upload Available" at bounding box center [380, 79] width 55 height 11
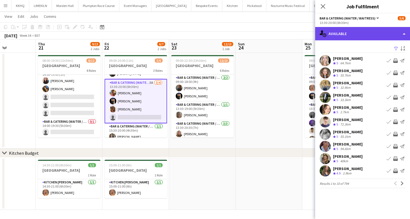
click at [335, 34] on div "single-neutral-actions-upload Available" at bounding box center [362, 33] width 95 height 13
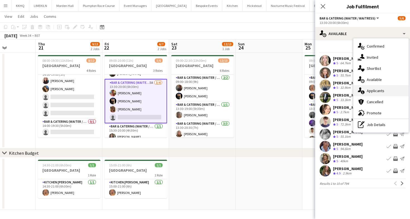
click at [376, 91] on div "single-neutral-actions-information Applicants" at bounding box center [380, 90] width 55 height 11
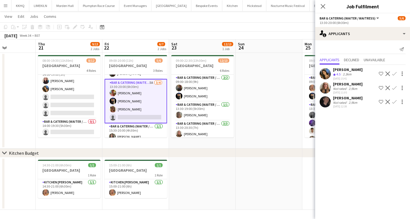
scroll to position [19, 0]
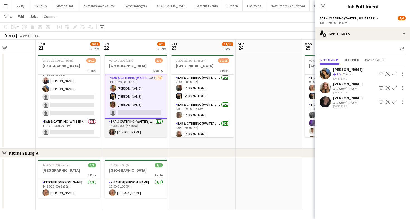
click at [145, 126] on app-card-role "Bar & Catering (Waiter / waitress) [DATE] 15:30-20:00 (4h30m) [PERSON_NAME]" at bounding box center [135, 128] width 62 height 19
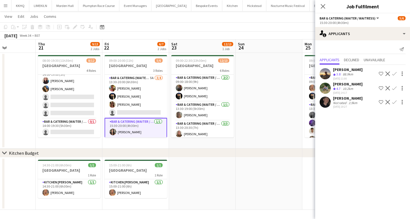
scroll to position [0, 0]
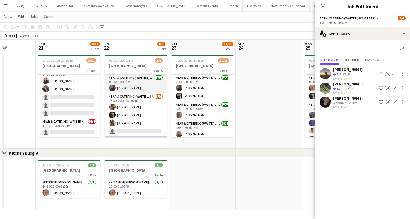
click at [136, 81] on app-card-role "Bar & Catering (Waiter / waitress) [DATE] 09:00-18:00 (9h) [PERSON_NAME]" at bounding box center [135, 84] width 62 height 19
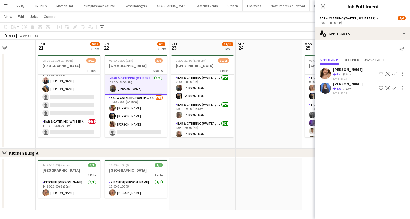
click at [206, 26] on app-toolbar "Copy Paste Paste Command V Paste with crew Command Shift V Paste linked Job [GE…" at bounding box center [205, 26] width 410 height 9
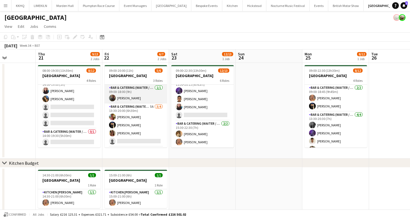
click at [128, 98] on app-card-role "Bar & Catering (Waiter / waitress) [DATE] 09:00-18:00 (9h) [PERSON_NAME]" at bounding box center [135, 94] width 62 height 19
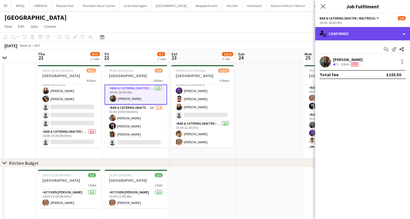
click at [356, 33] on div "single-neutral-actions-check-2 Confirmed" at bounding box center [362, 33] width 95 height 13
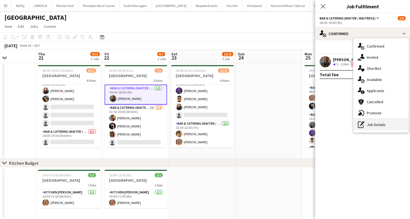
click at [360, 124] on icon at bounding box center [361, 124] width 3 height 3
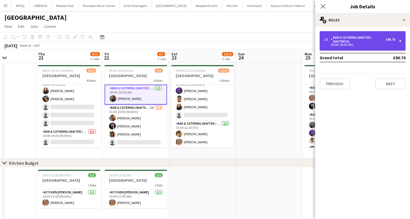
click at [340, 41] on div "Bar & Catering (Waiter / waitress)" at bounding box center [357, 40] width 55 height 8
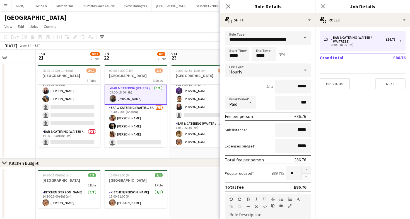
click at [243, 57] on input "*****" at bounding box center [237, 54] width 25 height 14
click at [242, 45] on div at bounding box center [242, 45] width 11 height 6
type input "*****"
click at [241, 44] on div at bounding box center [242, 45] width 11 height 6
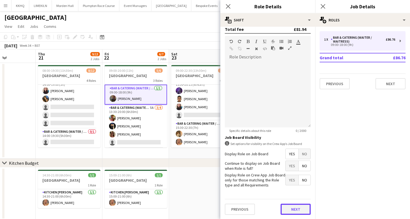
click at [288, 209] on button "Next" at bounding box center [295, 209] width 30 height 11
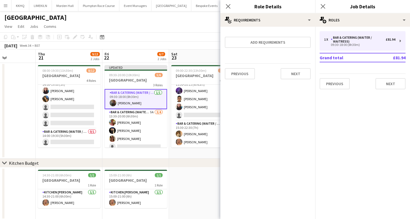
click at [184, 31] on app-page-menu "View Day view expanded Day view collapsed Month view Date picker Jump to [DATE]…" at bounding box center [205, 27] width 410 height 11
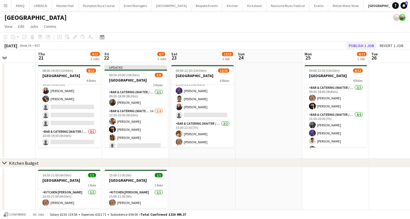
click at [359, 42] on div "[DATE] Week 34 • BST Publish 1 job Revert 1 job" at bounding box center [205, 46] width 410 height 8
click at [359, 43] on button "Publish 1 job" at bounding box center [361, 45] width 30 height 7
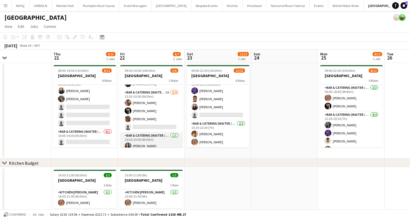
scroll to position [14, 0]
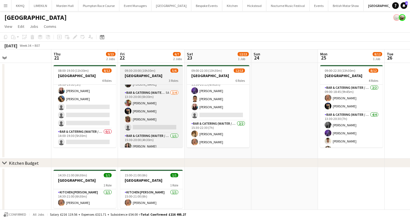
click at [163, 77] on h3 "[GEOGRAPHIC_DATA]" at bounding box center [151, 75] width 62 height 5
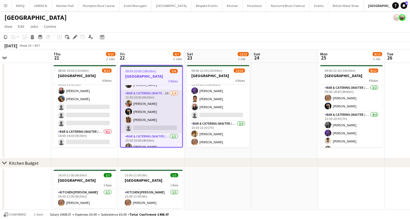
click at [175, 106] on app-card-role "Bar & Catering (Waiter / waitress) 5A [DATE] 13:30-20:00 (6h30m) [PERSON_NAME] …" at bounding box center [151, 111] width 61 height 43
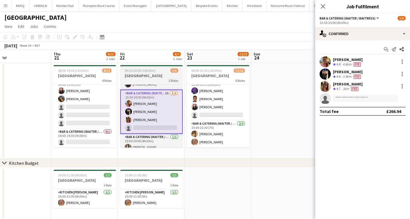
click at [159, 69] on div "09:30-20:00 (10h30m) 5/6" at bounding box center [151, 71] width 62 height 4
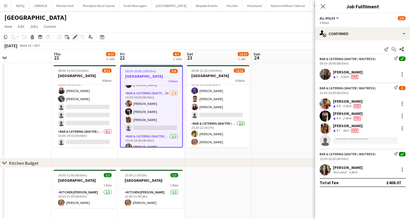
click at [73, 37] on icon "Edit" at bounding box center [75, 37] width 4 height 4
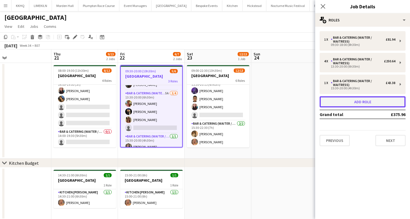
click at [360, 101] on button "Add role" at bounding box center [362, 101] width 86 height 11
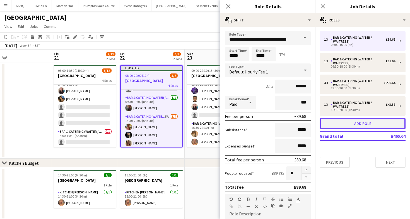
scroll to position [33, 0]
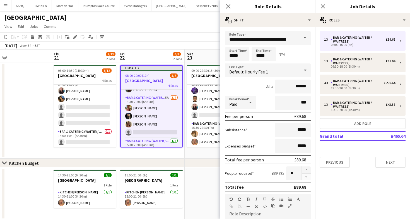
click at [246, 56] on input "*****" at bounding box center [237, 54] width 25 height 14
click at [229, 44] on div at bounding box center [231, 45] width 11 height 6
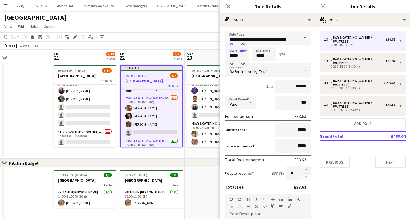
click at [229, 44] on div at bounding box center [231, 45] width 11 height 6
click at [231, 63] on div at bounding box center [231, 64] width 11 height 6
click at [241, 46] on div at bounding box center [242, 45] width 11 height 6
type input "*****"
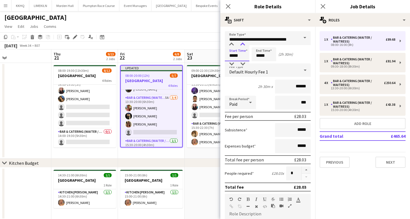
click at [241, 46] on div at bounding box center [242, 45] width 11 height 6
click at [270, 50] on input "*****" at bounding box center [263, 54] width 25 height 14
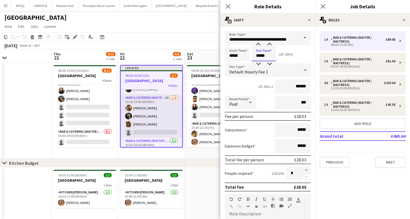
scroll to position [43, 0]
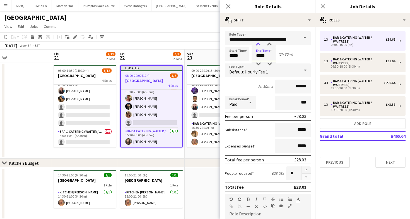
click at [260, 43] on div at bounding box center [257, 45] width 11 height 6
click at [269, 44] on div at bounding box center [269, 45] width 11 height 6
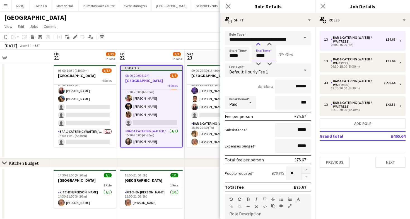
click at [256, 45] on div at bounding box center [257, 45] width 11 height 6
click at [267, 60] on input "*****" at bounding box center [263, 54] width 25 height 14
type input "*****"
click at [269, 63] on div at bounding box center [269, 64] width 11 height 6
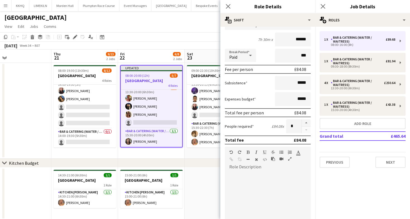
scroll to position [158, 0]
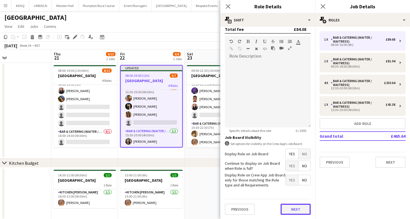
click at [300, 208] on button "Next" at bounding box center [295, 209] width 30 height 11
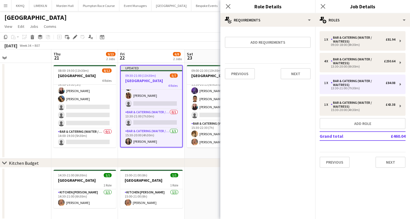
scroll to position [0, 0]
click at [161, 29] on app-page-menu "View Day view expanded Day view collapsed Month view Date picker Jump to [DATE]…" at bounding box center [205, 27] width 410 height 11
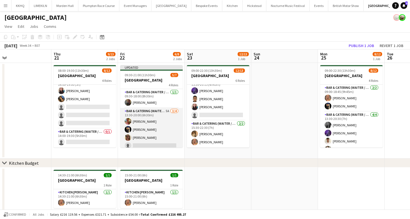
click at [151, 128] on app-card-role "Bar & Catering (Waiter / waitress) 5A [DATE] 13:30-20:00 (6h30m) [PERSON_NAME] …" at bounding box center [151, 129] width 62 height 43
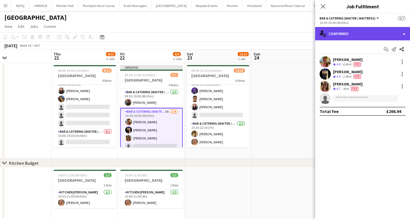
click at [347, 35] on div "single-neutral-actions-check-2 Confirmed" at bounding box center [362, 33] width 95 height 13
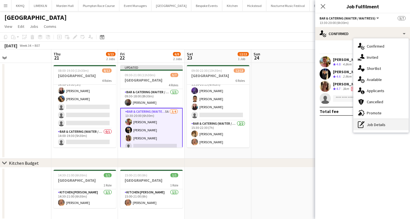
click at [371, 122] on div "pen-write Job Details" at bounding box center [380, 124] width 55 height 11
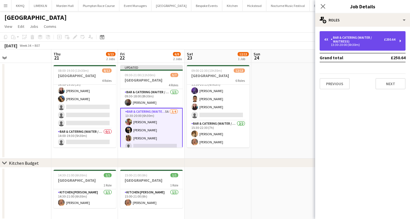
click at [355, 37] on div "Bar & Catering (Waiter / waitress)" at bounding box center [356, 40] width 53 height 8
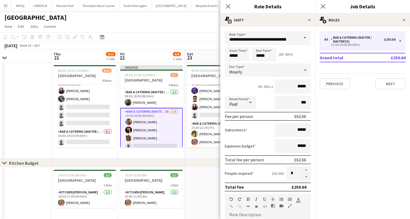
click at [307, 176] on button "button" at bounding box center [305, 177] width 9 height 7
type input "*"
click at [194, 28] on app-page-menu "View Day view expanded Day view collapsed Month view Date picker Jump to [DATE]…" at bounding box center [205, 27] width 410 height 11
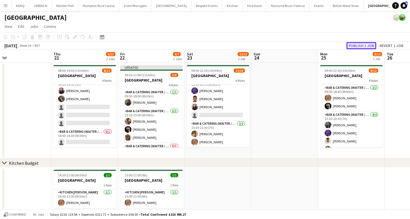
click at [350, 44] on button "Publish 1 job" at bounding box center [361, 45] width 30 height 7
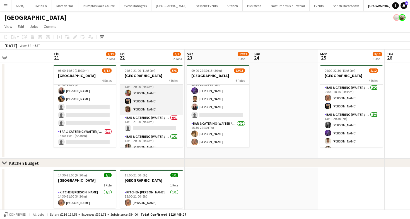
scroll to position [29, 0]
